Goal: Contribute content

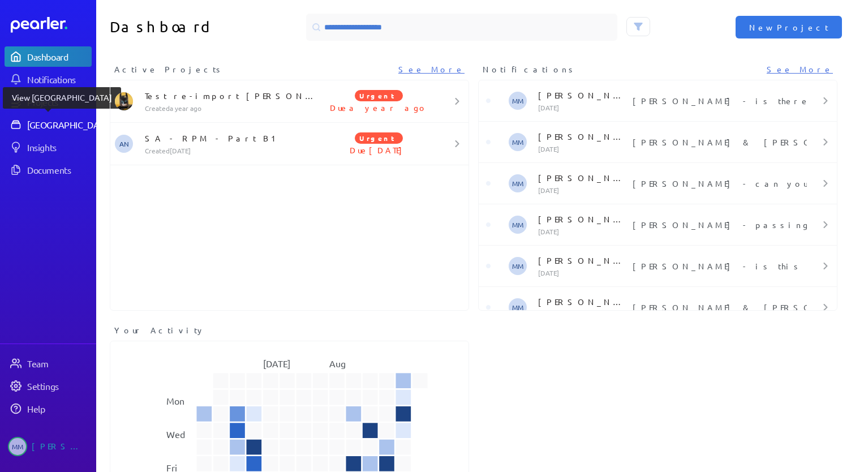
click at [46, 122] on div "[GEOGRAPHIC_DATA]" at bounding box center [69, 124] width 84 height 11
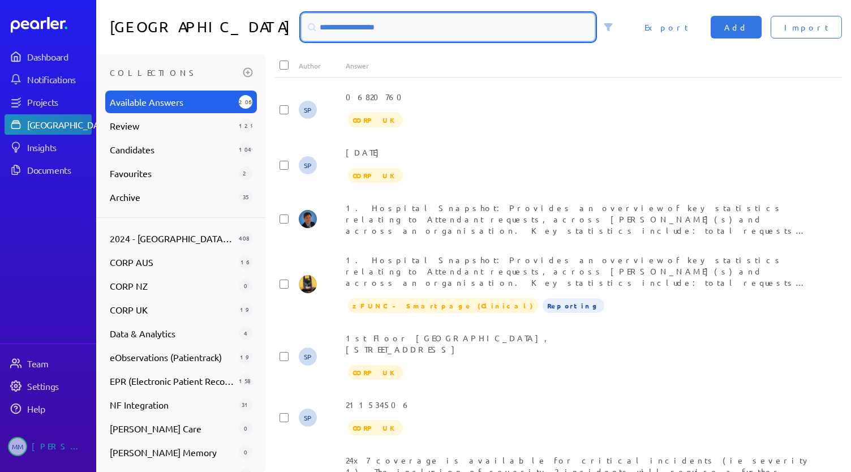
click at [353, 34] on input at bounding box center [447, 27] width 293 height 27
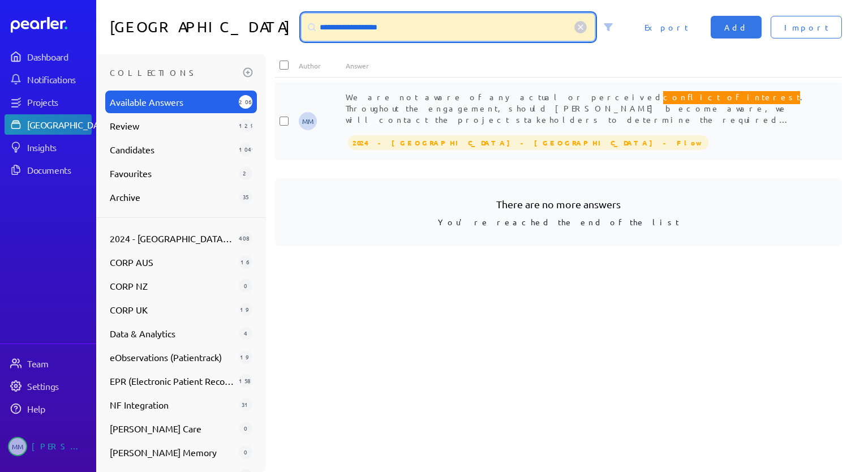
type input "**********"
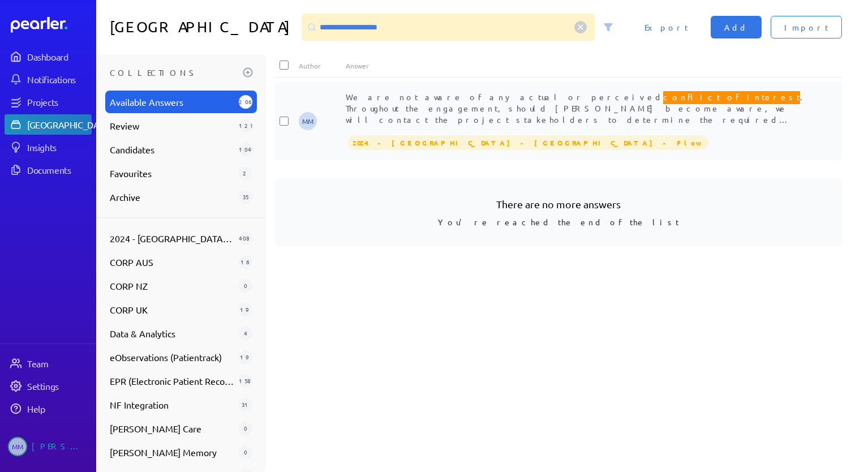
click at [481, 103] on span "We are not aware of any actual or perceived conflict of interest . Throughout t…" at bounding box center [578, 112] width 464 height 46
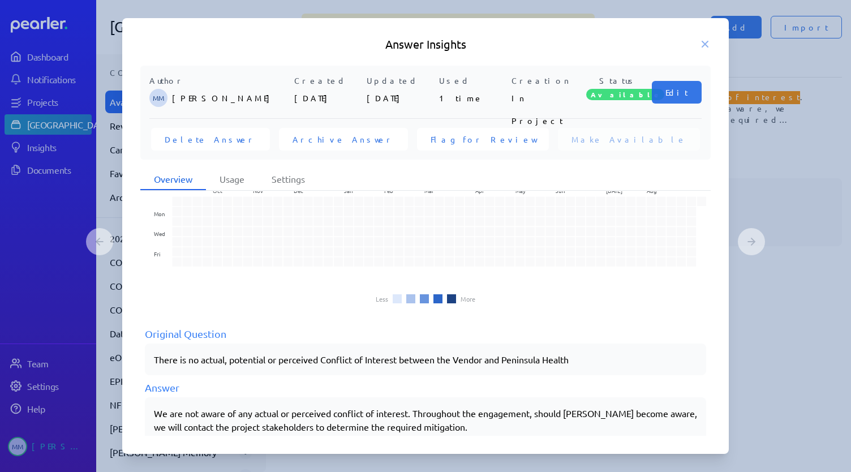
scroll to position [66, 0]
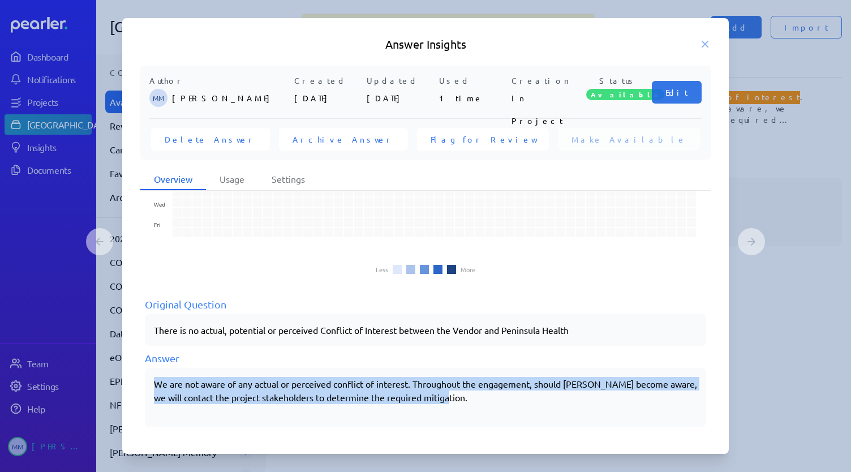
drag, startPoint x: 471, startPoint y: 395, endPoint x: 147, endPoint y: 385, distance: 324.2
click at [147, 385] on div "We are not aware of any actual or perceived conflict of interest. Throughout th…" at bounding box center [425, 397] width 561 height 59
copy p "We are not aware of any actual or perceived conflict of interest. Throughout th…"
click at [392, 396] on p "We are not aware of any actual or perceived conflict of interest. Throughout th…" at bounding box center [425, 390] width 543 height 27
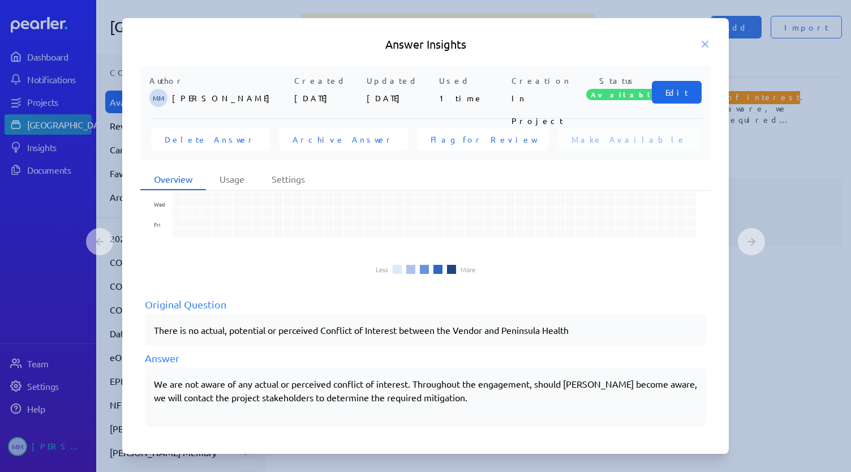
click at [683, 87] on span "Edit" at bounding box center [676, 92] width 23 height 11
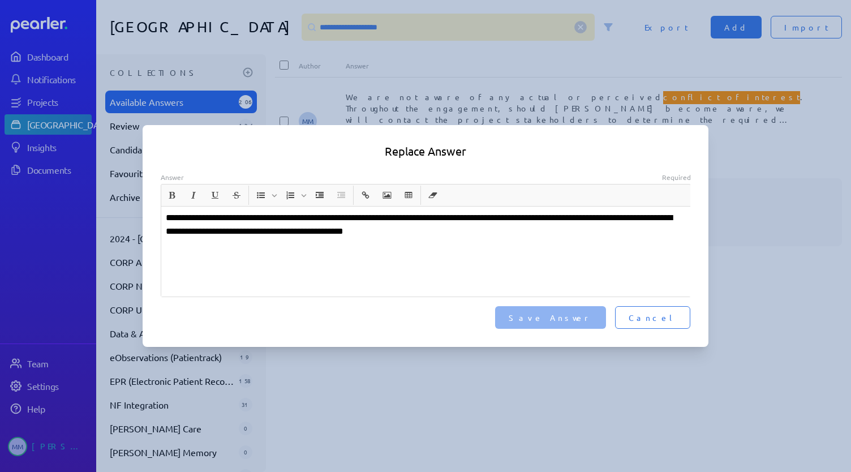
click at [550, 219] on p "**********" at bounding box center [426, 224] width 520 height 27
click at [589, 319] on span "Save Answer" at bounding box center [550, 317] width 84 height 11
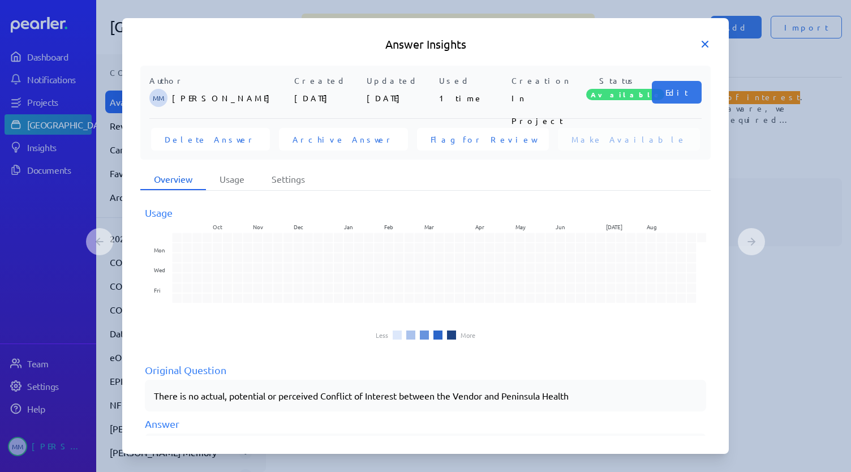
click at [705, 42] on icon at bounding box center [704, 43] width 11 height 11
